Goal: Book appointment/travel/reservation

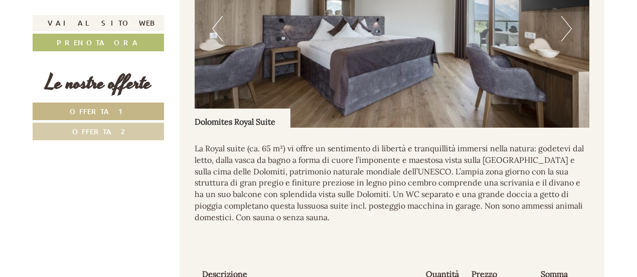
scroll to position [1054, 0]
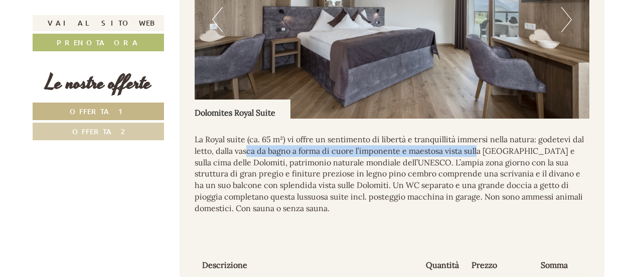
drag, startPoint x: 247, startPoint y: 153, endPoint x: 479, endPoint y: 147, distance: 231.9
click at [479, 147] on p "La Royal suite (ca. 65 m²) vi offre un sentimento di libertà e tranquillità imm…" at bounding box center [392, 173] width 395 height 80
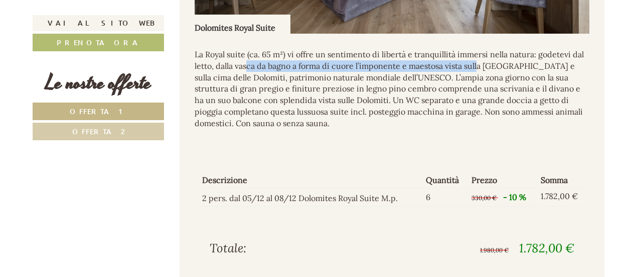
scroll to position [1154, 0]
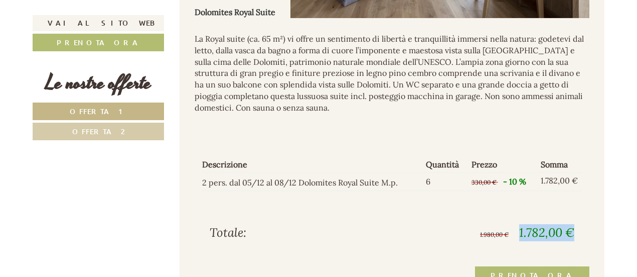
drag, startPoint x: 517, startPoint y: 230, endPoint x: 572, endPoint y: 227, distance: 54.8
click at [572, 227] on span "1.980,00 € 1.782,00 €" at bounding box center [527, 232] width 94 height 17
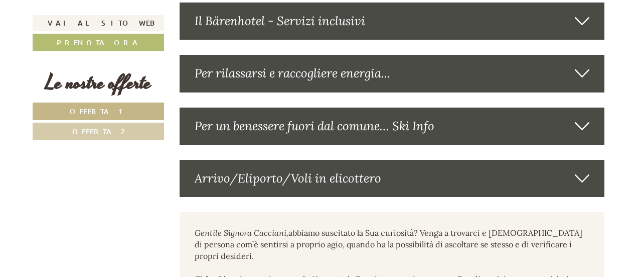
scroll to position [2108, 0]
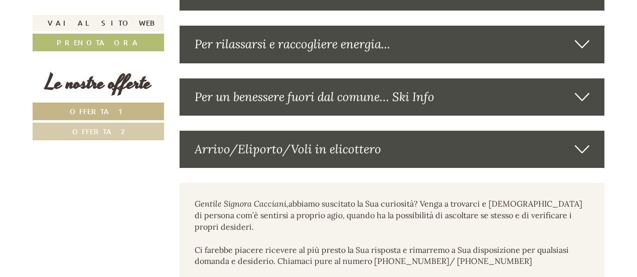
click at [109, 109] on span "Offerta 1" at bounding box center [99, 111] width 58 height 10
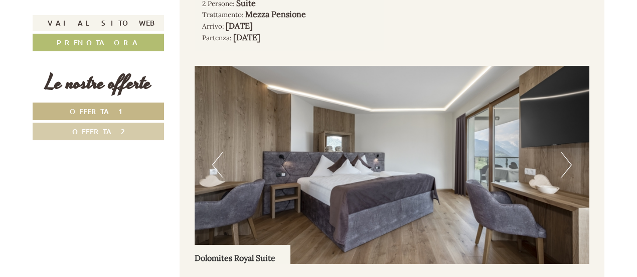
scroll to position [808, 0]
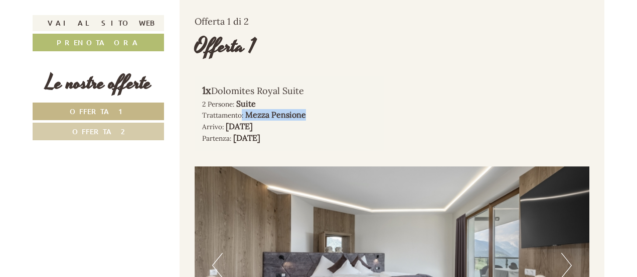
drag, startPoint x: 242, startPoint y: 114, endPoint x: 311, endPoint y: 112, distance: 68.8
click at [311, 112] on div "2 Persone: Suite Trattamento: Mezza Pensione" at bounding box center [289, 109] width 175 height 23
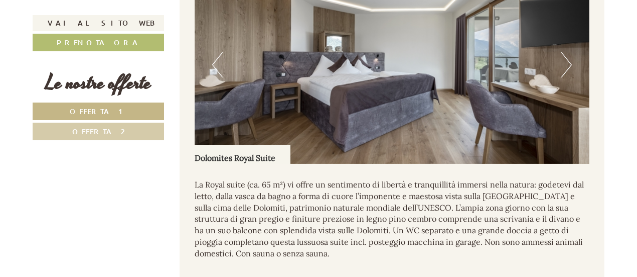
scroll to position [1009, 0]
click at [563, 52] on button "Next" at bounding box center [567, 64] width 11 height 25
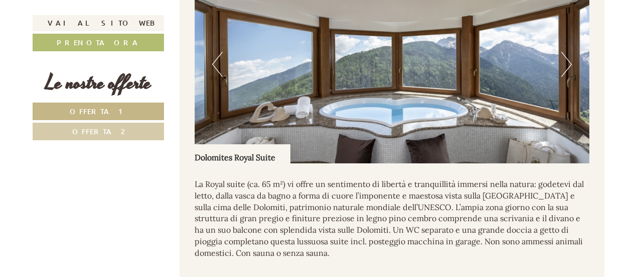
click at [567, 66] on button "Next" at bounding box center [567, 64] width 11 height 25
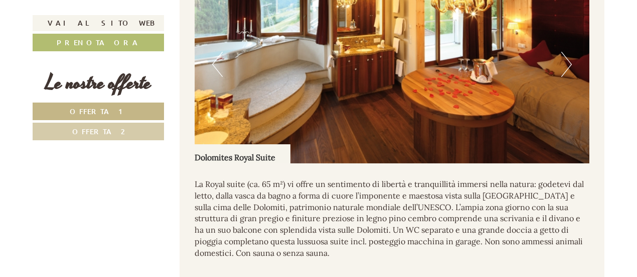
scroll to position [959, 0]
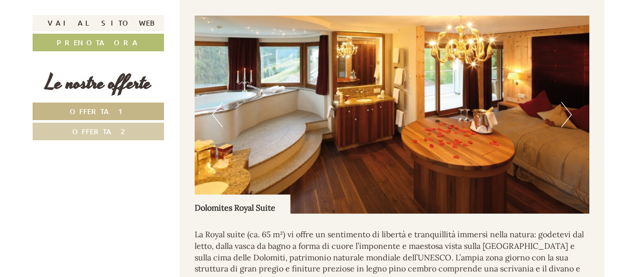
click at [565, 106] on button "Next" at bounding box center [567, 114] width 11 height 25
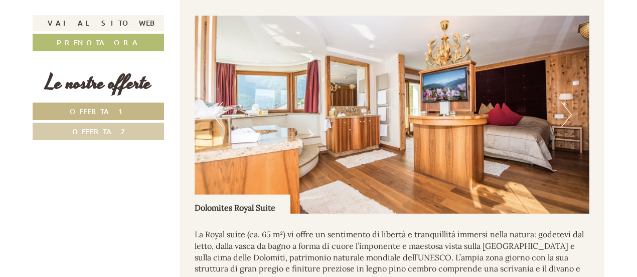
click at [563, 111] on button "Next" at bounding box center [567, 114] width 11 height 25
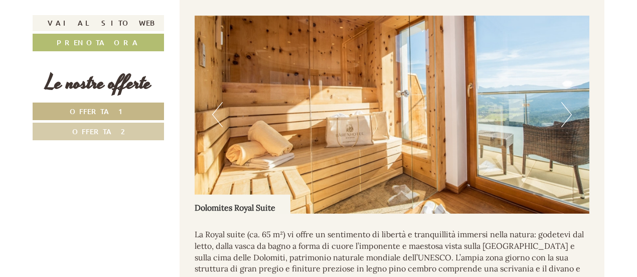
click at [563, 111] on button "Next" at bounding box center [567, 114] width 11 height 25
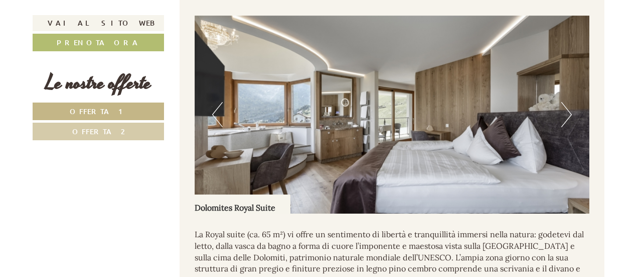
click at [563, 111] on button "Next" at bounding box center [567, 114] width 11 height 25
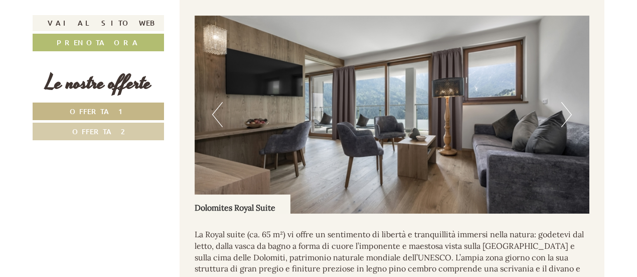
click at [563, 111] on button "Next" at bounding box center [567, 114] width 11 height 25
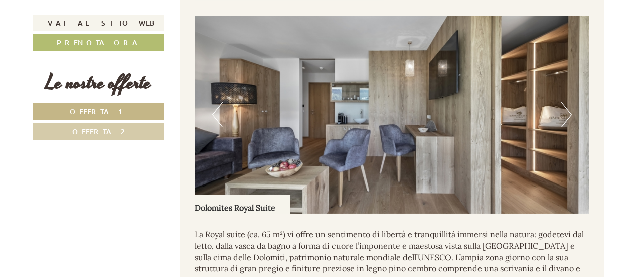
click at [563, 111] on button "Next" at bounding box center [567, 114] width 11 height 25
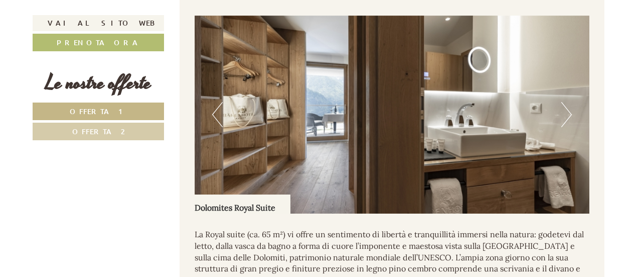
click at [563, 111] on button "Next" at bounding box center [567, 114] width 11 height 25
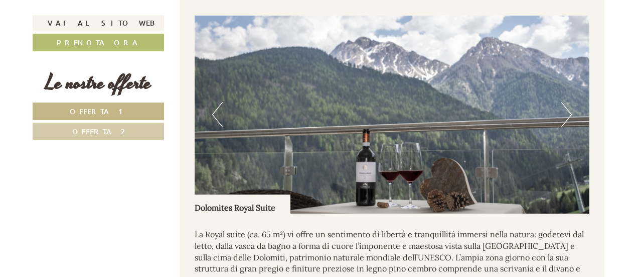
click at [563, 111] on button "Next" at bounding box center [567, 114] width 11 height 25
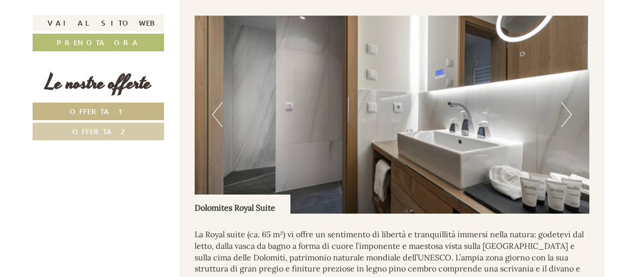
click at [563, 111] on button "Next" at bounding box center [567, 114] width 11 height 25
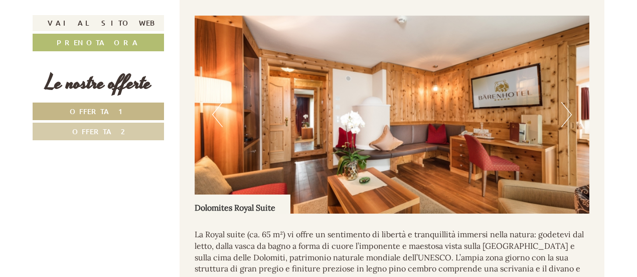
click at [563, 111] on button "Next" at bounding box center [567, 114] width 11 height 25
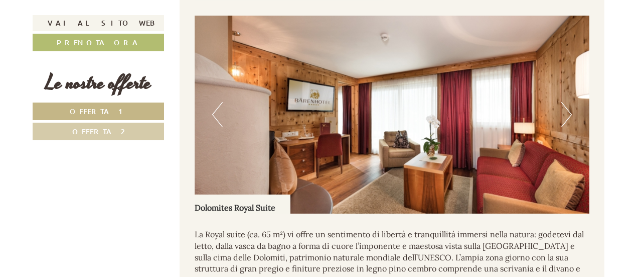
click at [563, 111] on button "Next" at bounding box center [567, 114] width 11 height 25
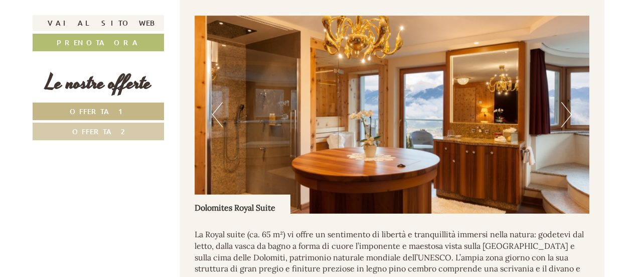
click at [563, 111] on button "Next" at bounding box center [567, 114] width 11 height 25
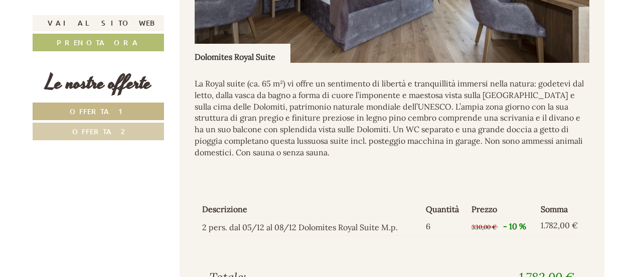
scroll to position [1160, 0]
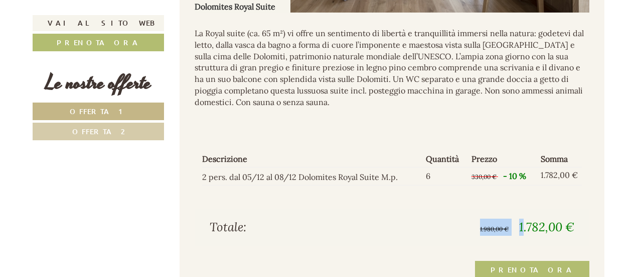
drag, startPoint x: 524, startPoint y: 225, endPoint x: 582, endPoint y: 226, distance: 57.7
click at [582, 226] on div "1.980,00 € 1.782,00 €" at bounding box center [487, 226] width 190 height 17
click at [579, 226] on div "1.980,00 € 1.782,00 €" at bounding box center [487, 226] width 190 height 17
drag, startPoint x: 576, startPoint y: 224, endPoint x: 522, endPoint y: 224, distance: 54.2
click at [522, 224] on div "1.980,00 € 1.782,00 €" at bounding box center [487, 226] width 190 height 17
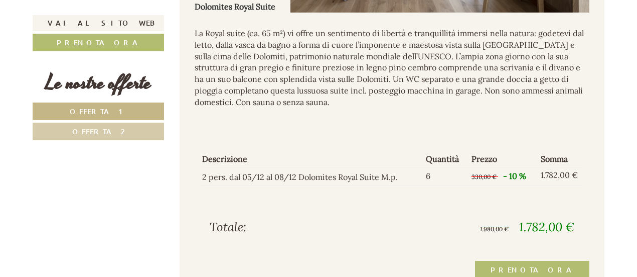
click at [564, 223] on span "1.782,00 €" at bounding box center [546, 227] width 55 height 16
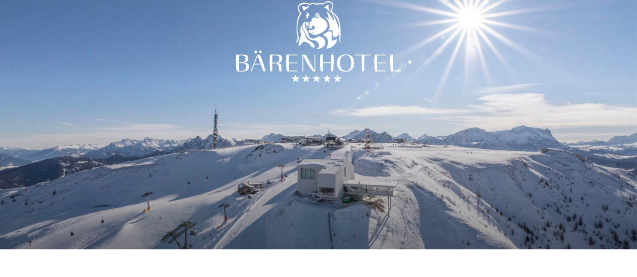
scroll to position [0, 0]
click at [305, 66] on div at bounding box center [319, 45] width 166 height 166
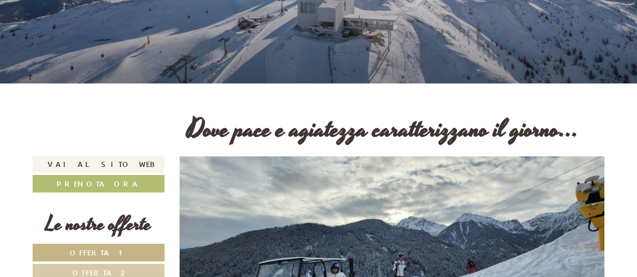
scroll to position [201, 0]
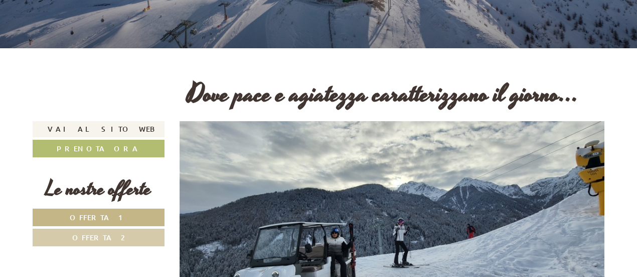
click at [140, 235] on link "Offerta 2" at bounding box center [99, 237] width 132 height 18
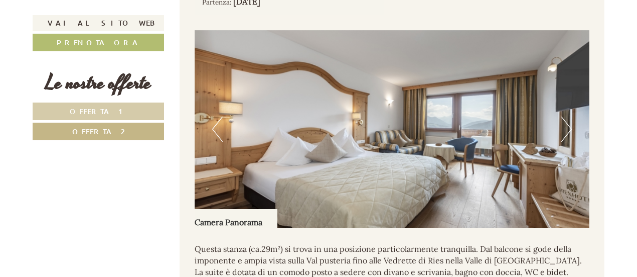
scroll to position [959, 0]
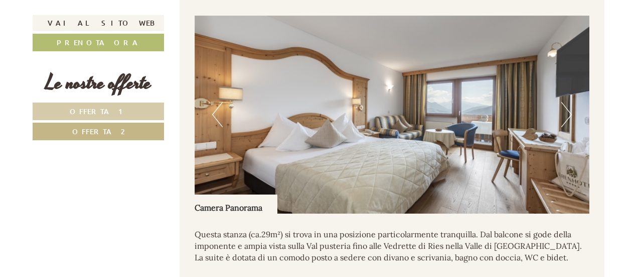
click at [564, 104] on button "Next" at bounding box center [567, 114] width 11 height 25
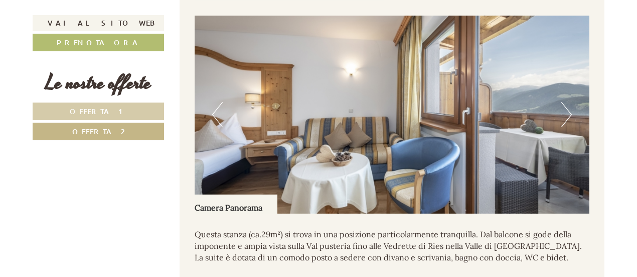
click at [575, 113] on img at bounding box center [392, 115] width 395 height 198
click at [569, 117] on button "Next" at bounding box center [567, 114] width 11 height 25
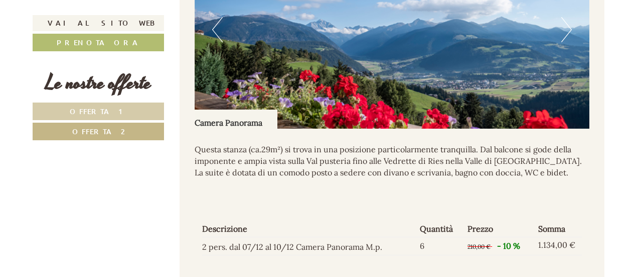
scroll to position [1210, 0]
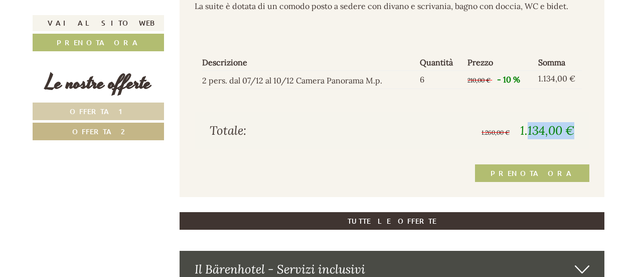
drag, startPoint x: 541, startPoint y: 130, endPoint x: 574, endPoint y: 133, distance: 33.2
click at [574, 133] on span "1.134,00 €" at bounding box center [547, 130] width 54 height 16
drag, startPoint x: 453, startPoint y: 138, endPoint x: 445, endPoint y: 135, distance: 8.4
click at [445, 135] on div "1.260,00 € 1.134,00 €" at bounding box center [487, 130] width 190 height 17
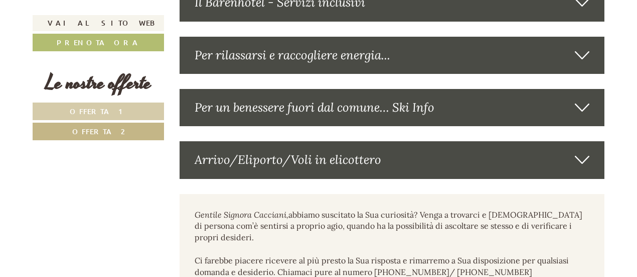
scroll to position [1511, 0]
